Goal: Find contact information: Find contact information

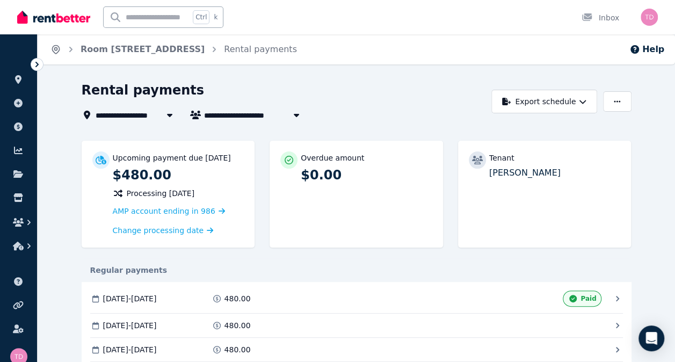
click at [57, 54] on icon "Breadcrumb" at bounding box center [55, 49] width 11 height 11
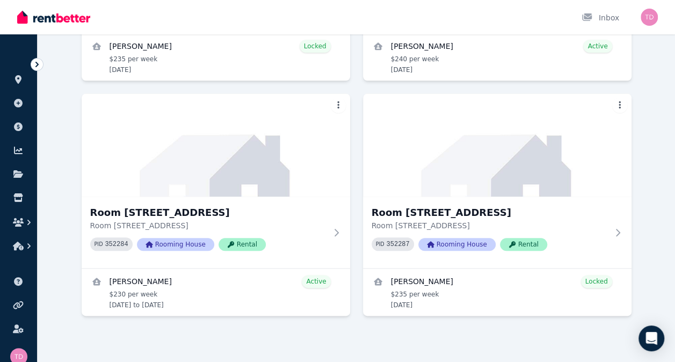
scroll to position [495, 0]
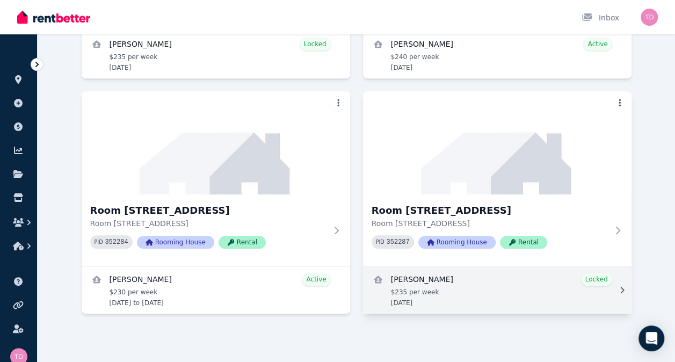
click at [425, 274] on link "View details for Kyan Goodyear" at bounding box center [497, 289] width 269 height 47
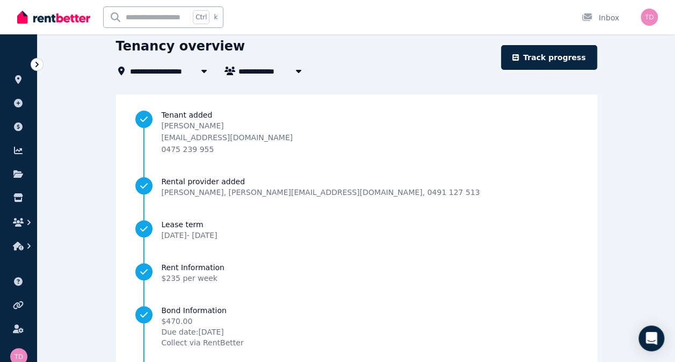
scroll to position [35, 0]
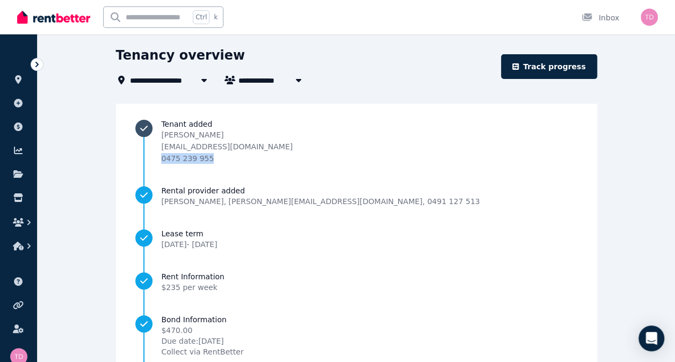
drag, startPoint x: 269, startPoint y: 166, endPoint x: 227, endPoint y: 160, distance: 42.4
click at [227, 160] on li "Tenant added Kyan Goodyear kgoodyear06@gmail.com 0475 239 955" at bounding box center [356, 152] width 442 height 67
copy span "0475 239 955"
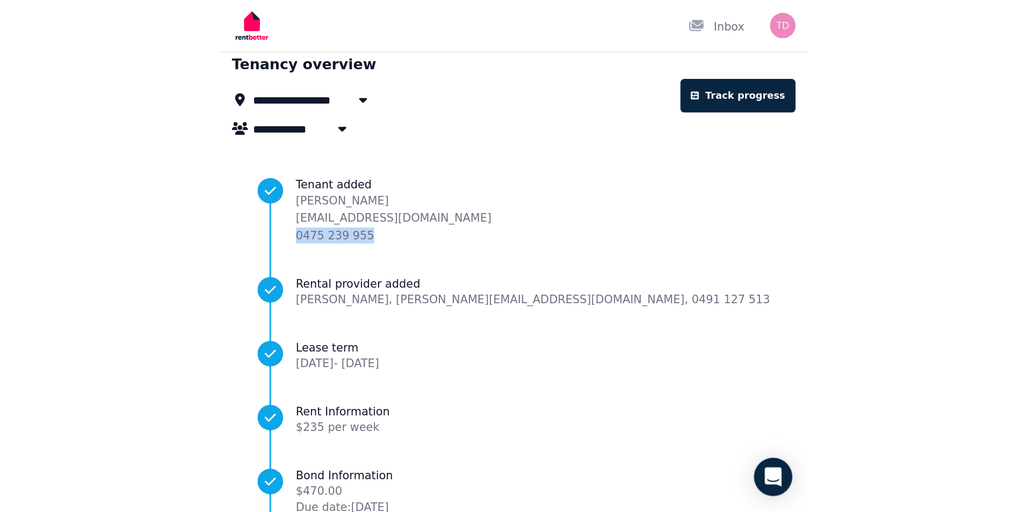
scroll to position [0, 0]
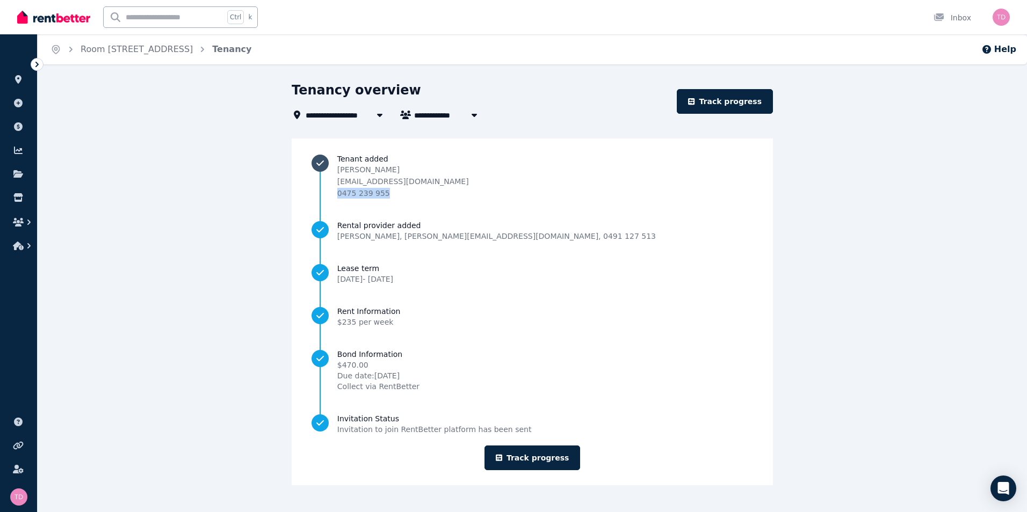
click at [500, 178] on div "Kyan Goodyear kgoodyear06@gmail.com 0475 239 955" at bounding box center [545, 181] width 416 height 34
click at [412, 180] on p "kgoodyear06@gmail.com" at bounding box center [403, 181] width 132 height 11
click at [408, 182] on p "kgoodyear06@gmail.com" at bounding box center [403, 181] width 132 height 11
click at [171, 205] on div "**********" at bounding box center [532, 293] width 989 height 423
